Goal: Find specific page/section: Find specific page/section

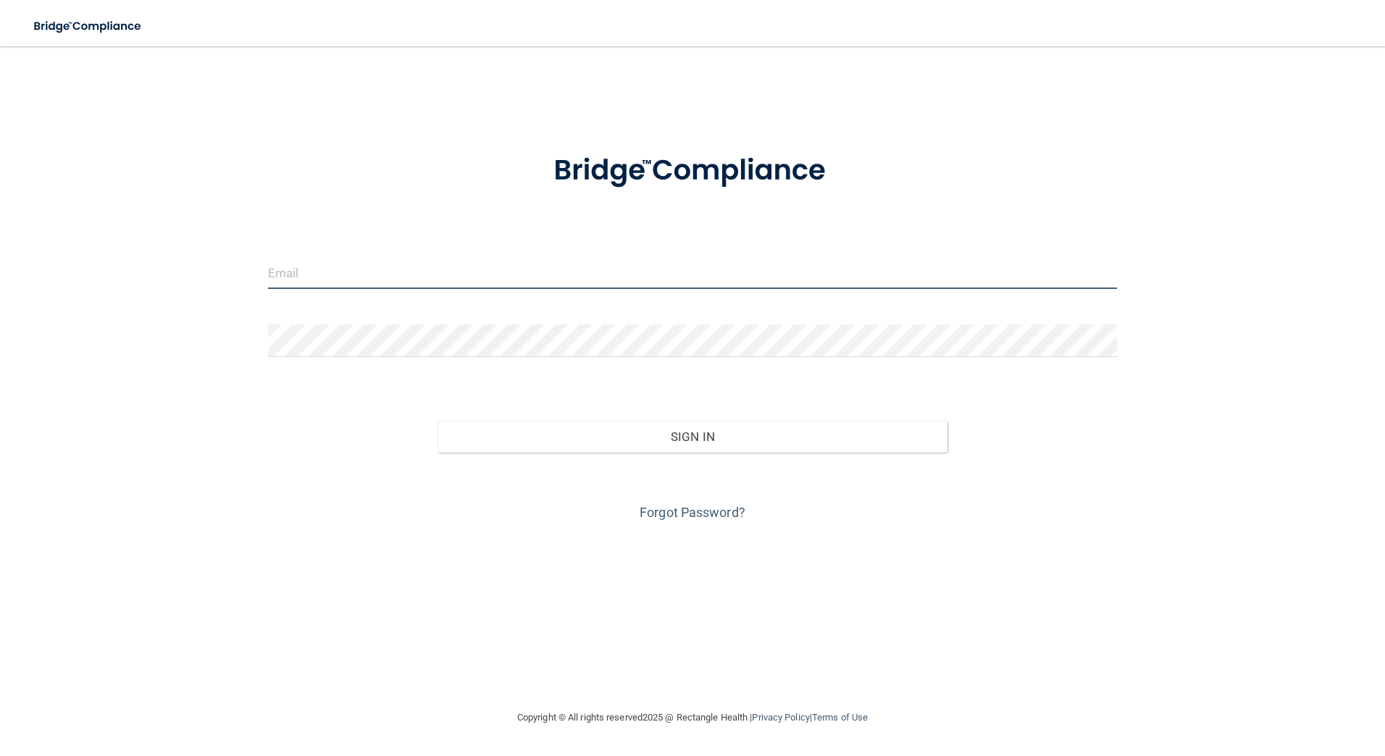
type input "[EMAIL_ADDRESS][DOMAIN_NAME]"
drag, startPoint x: 656, startPoint y: 414, endPoint x: 656, endPoint y: 423, distance: 8.7
click at [656, 414] on div "Sign In" at bounding box center [692, 422] width 871 height 61
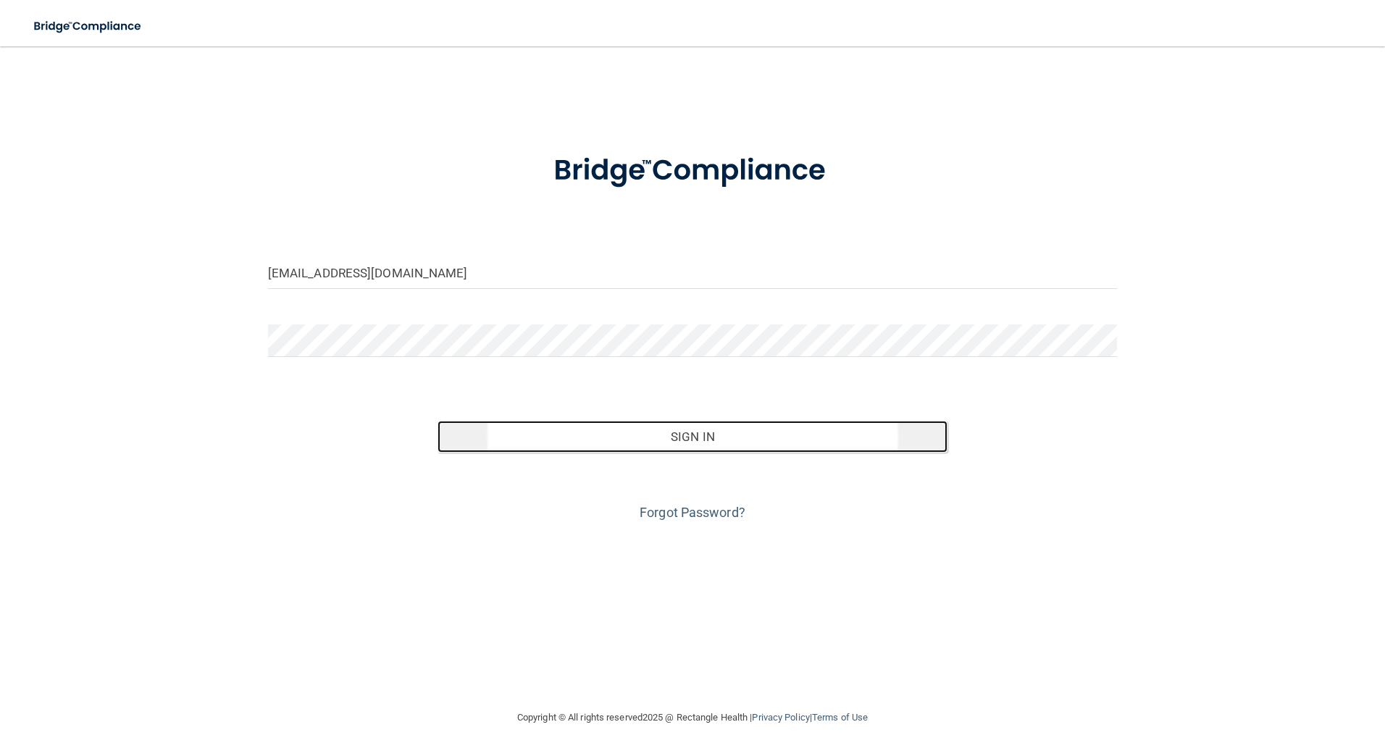
click at [656, 423] on button "Sign In" at bounding box center [692, 437] width 510 height 32
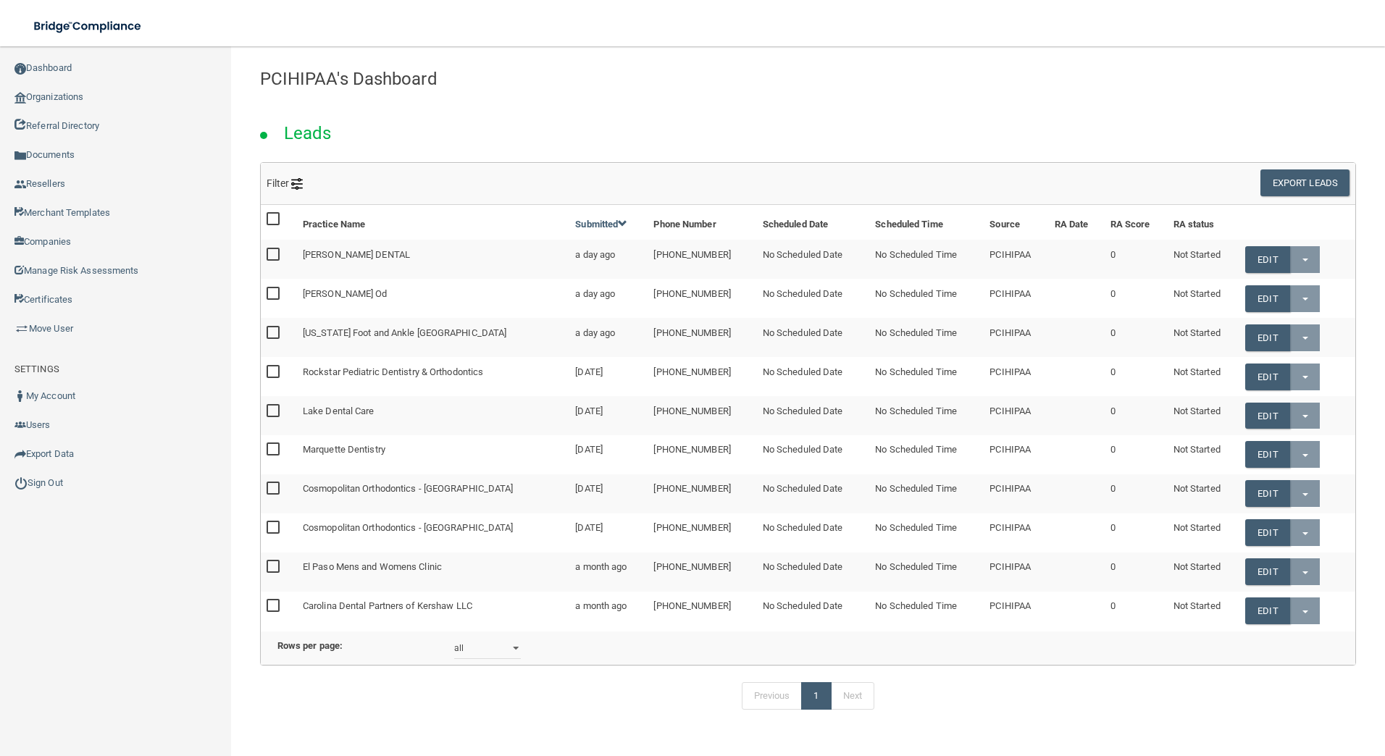
click at [1012, 115] on div "Leads" at bounding box center [807, 129] width 1117 height 66
click at [146, 103] on link "Organizations" at bounding box center [116, 97] width 232 height 29
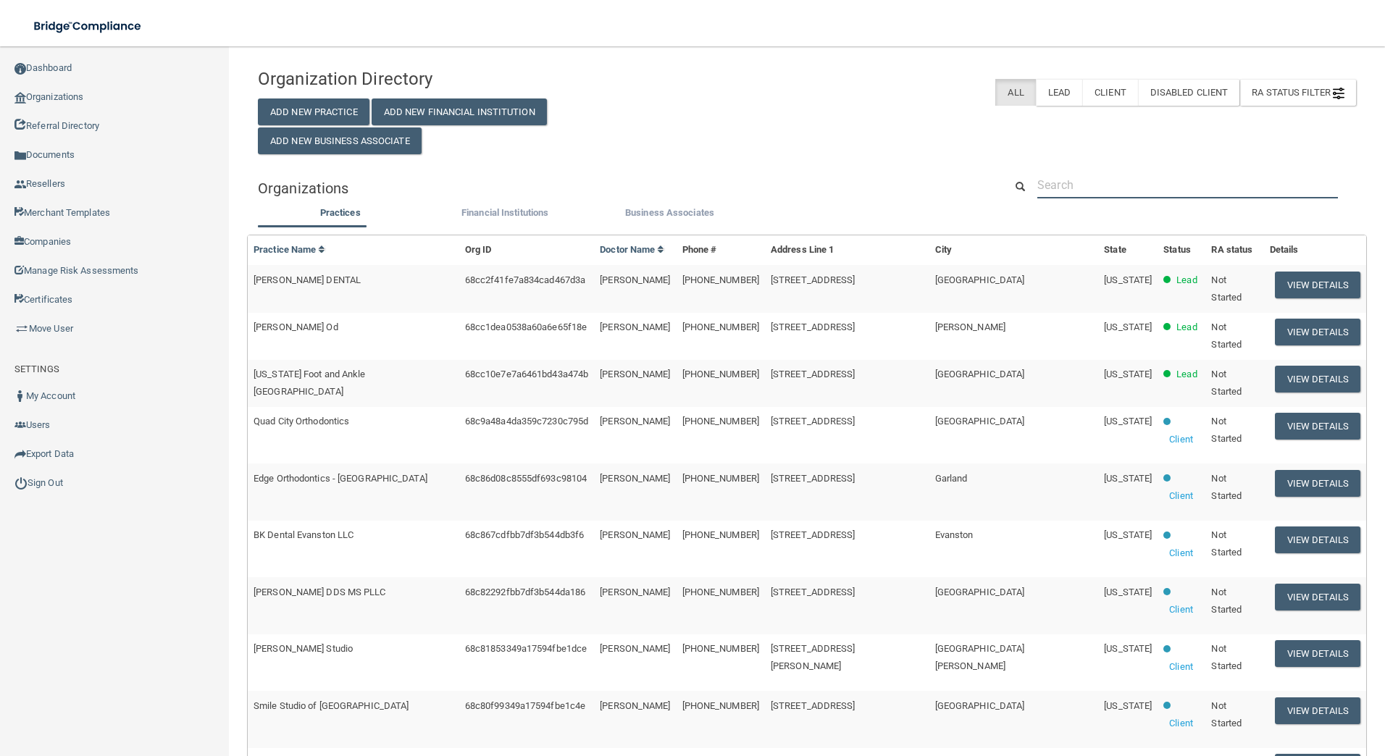
click at [1111, 193] on input "text" at bounding box center [1187, 185] width 301 height 27
paste input "[PHONE_NUMBER]"
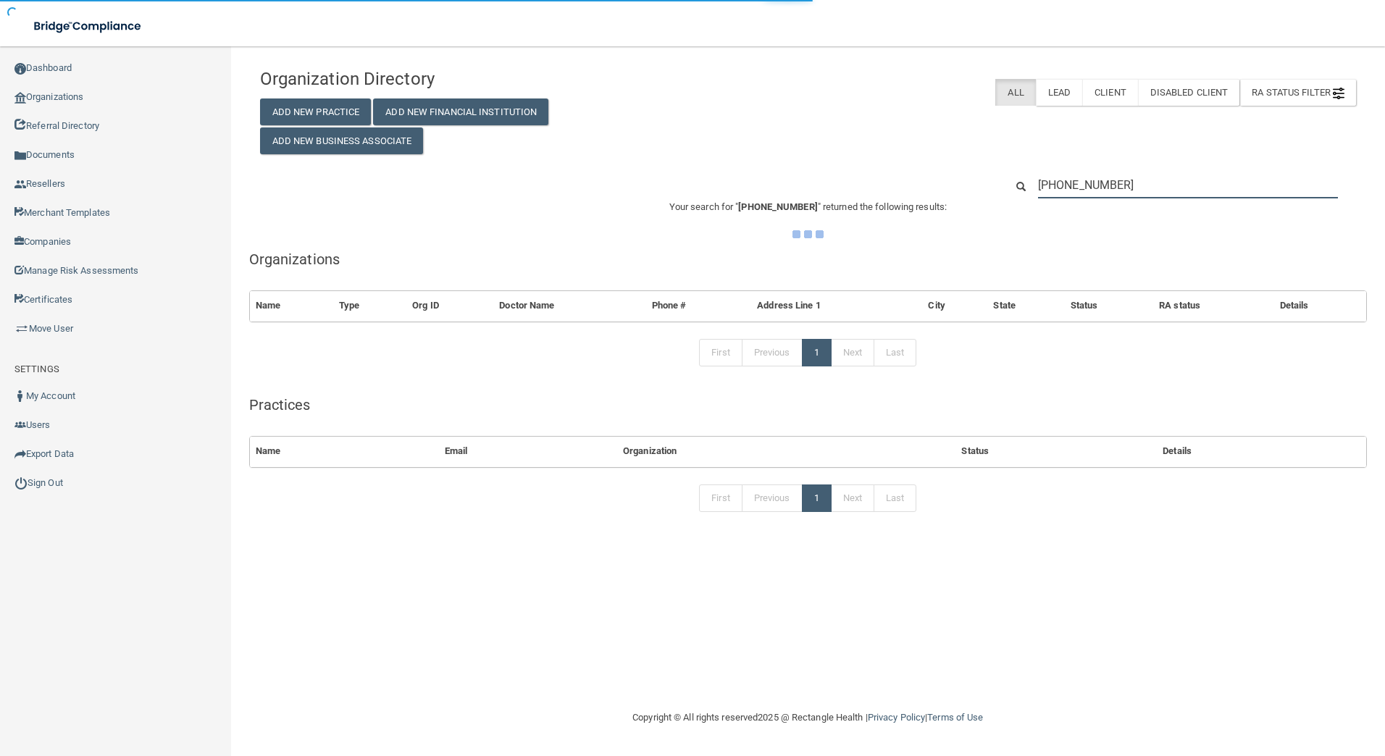
type input "[PHONE_NUMBER]"
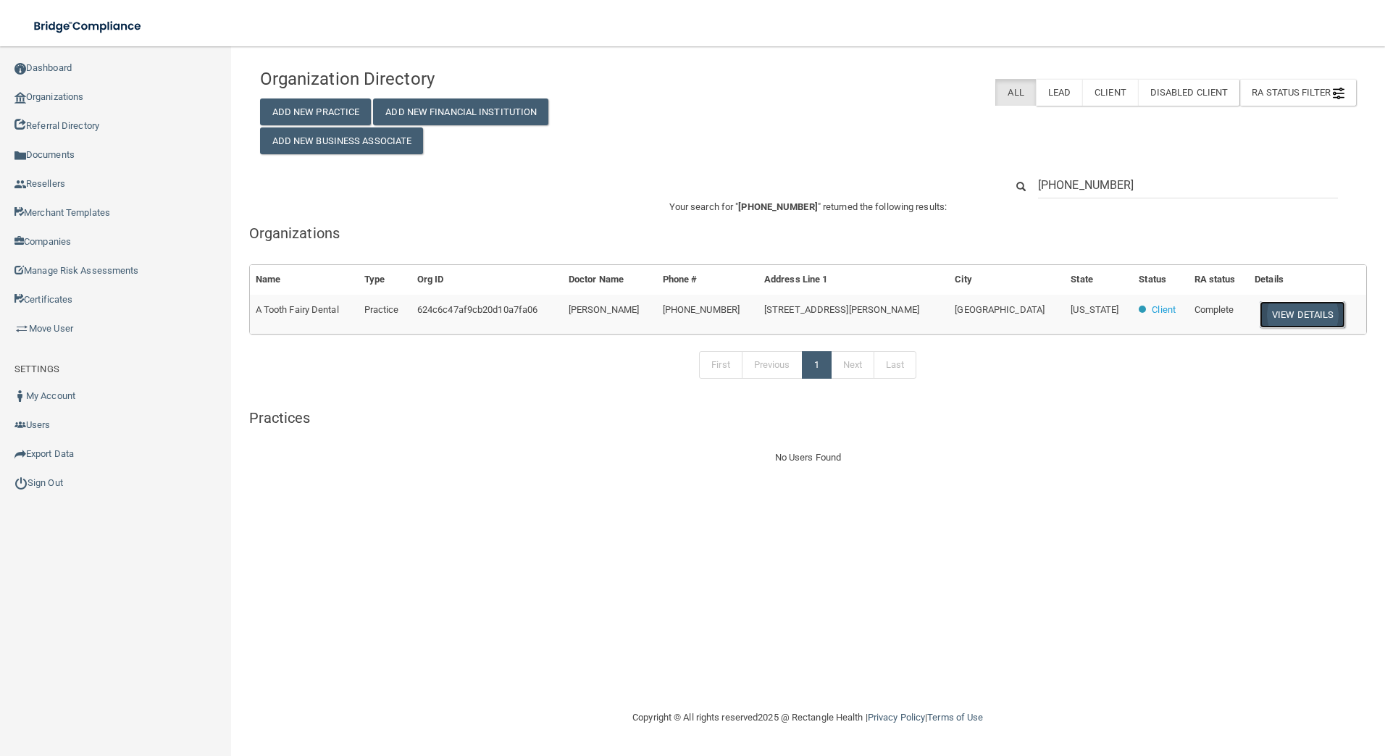
click at [1273, 321] on button "View Details" at bounding box center [1301, 314] width 85 height 27
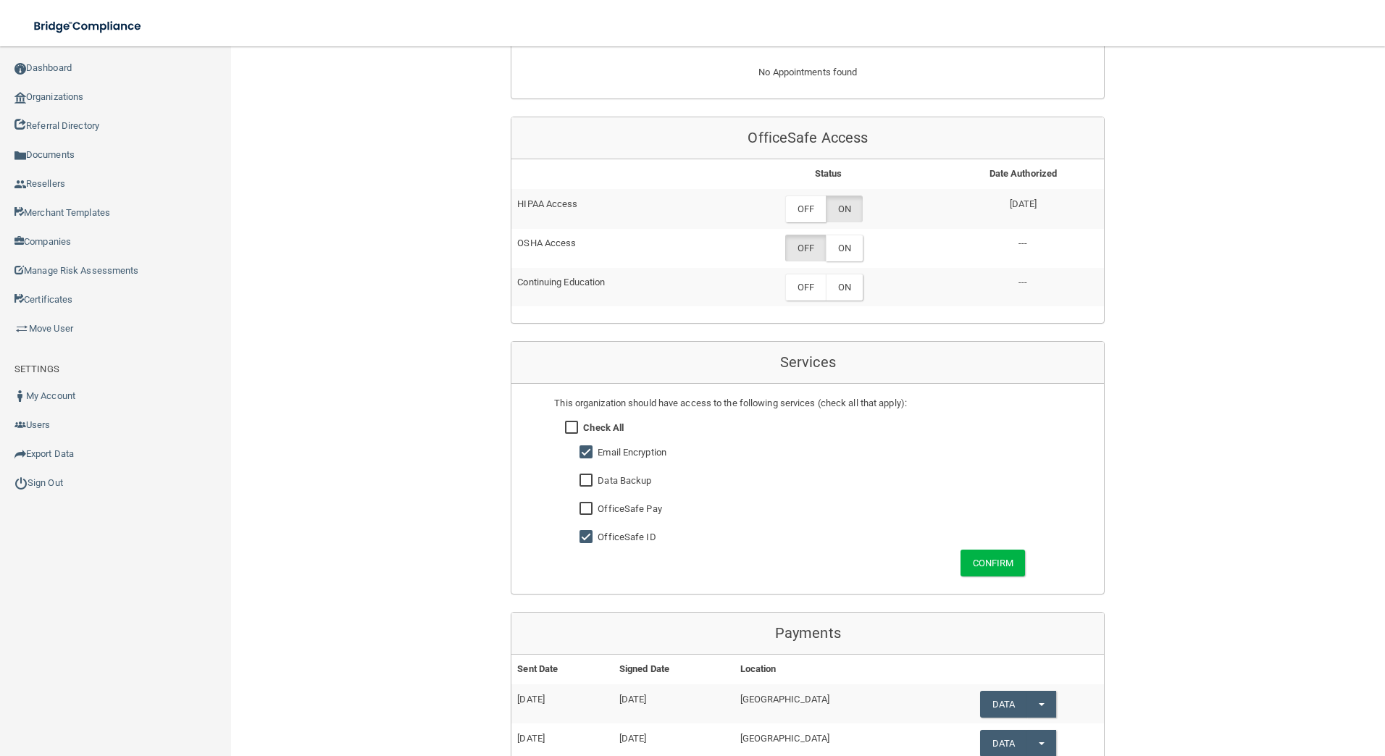
scroll to position [724, 0]
